Goal: Communication & Community: Answer question/provide support

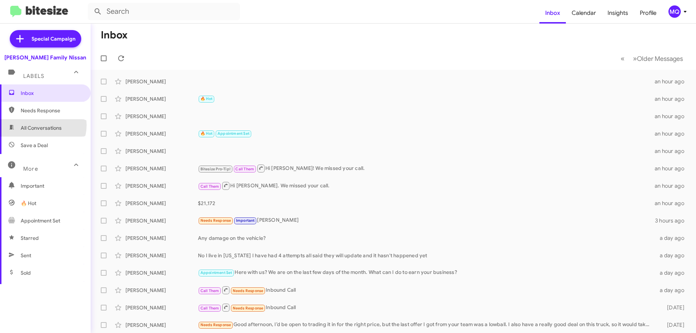
click at [40, 125] on span "All Conversations" at bounding box center [41, 127] width 41 height 7
type input "in:all-conversations"
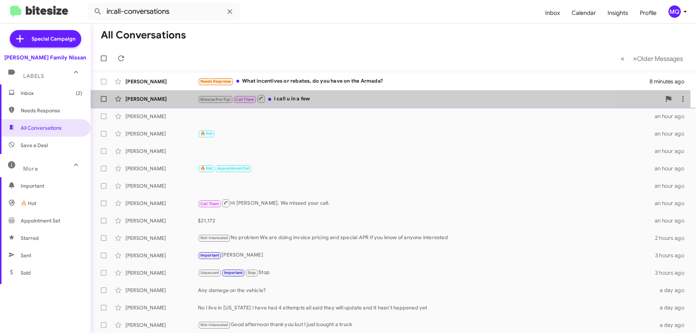
click at [331, 100] on div "Bitesize Pro-Tip! Call Them I call u in a few" at bounding box center [429, 98] width 463 height 9
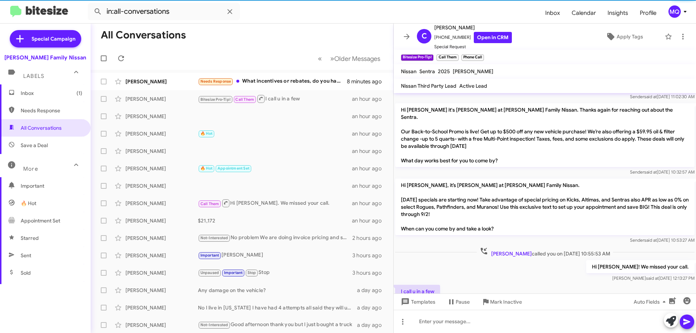
scroll to position [261, 0]
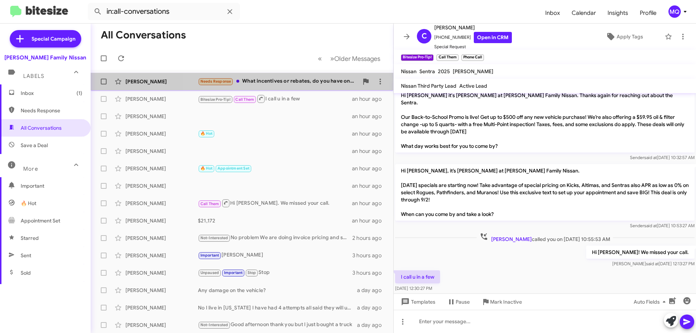
click at [289, 82] on div "Needs Response What incentives or rebates, do you have on the Armada?" at bounding box center [278, 81] width 161 height 8
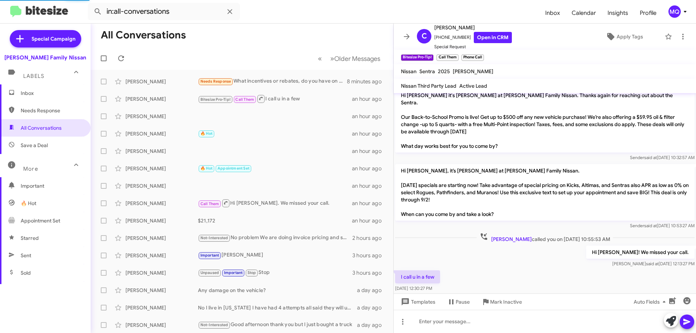
scroll to position [82, 0]
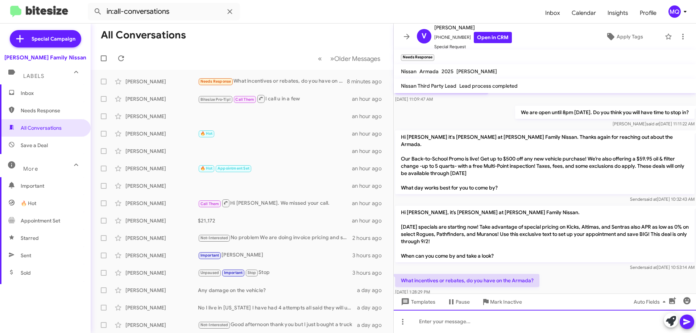
click at [447, 325] on div at bounding box center [545, 321] width 302 height 23
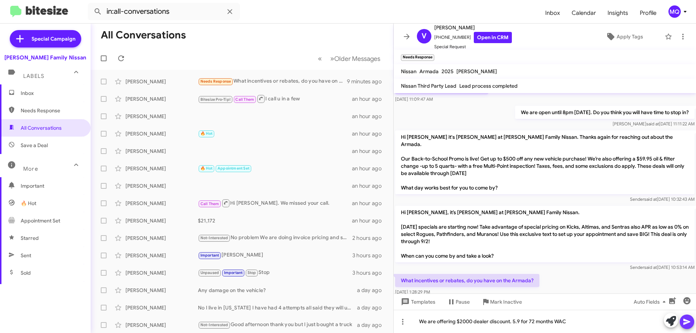
click at [685, 322] on icon at bounding box center [687, 322] width 9 height 9
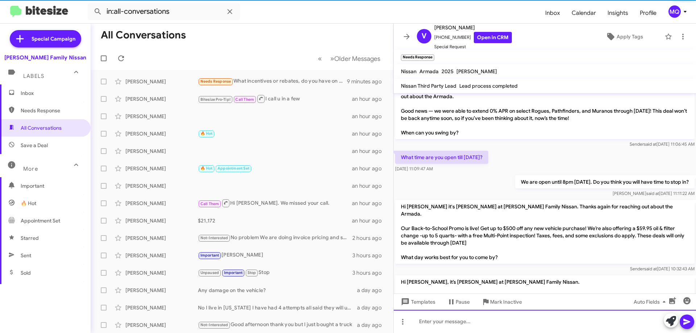
scroll to position [108, 0]
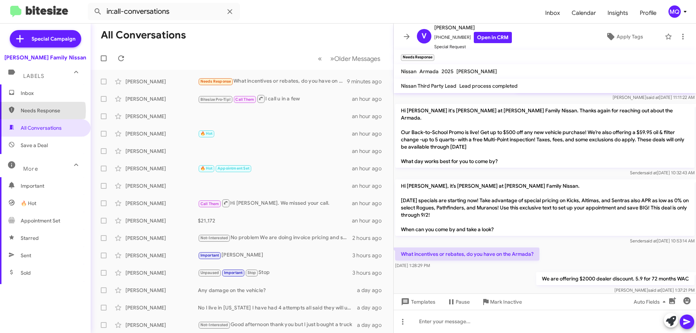
click at [33, 111] on span "Needs Response" at bounding box center [52, 110] width 62 height 7
type input "in:needs-response"
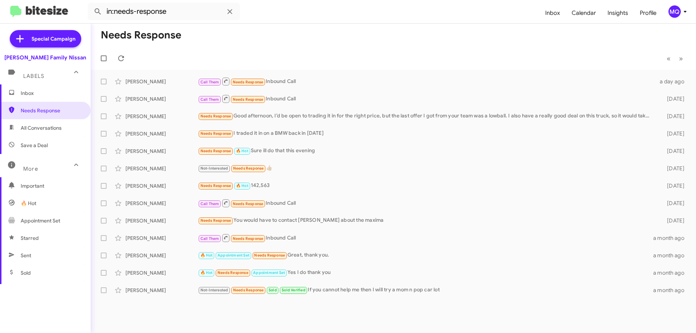
click at [29, 96] on span "Inbox" at bounding box center [45, 92] width 91 height 17
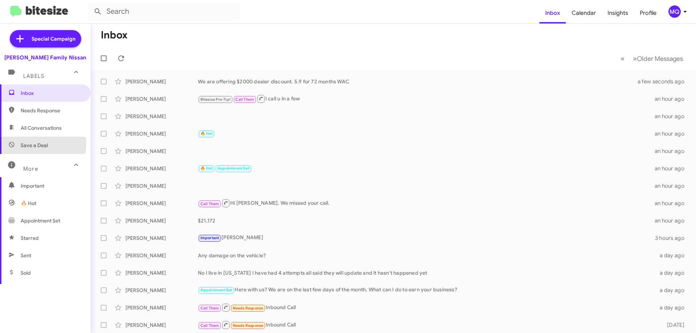
click at [34, 144] on span "Save a Deal" at bounding box center [34, 145] width 27 height 7
type input "in:not-interested"
